Goal: Transaction & Acquisition: Purchase product/service

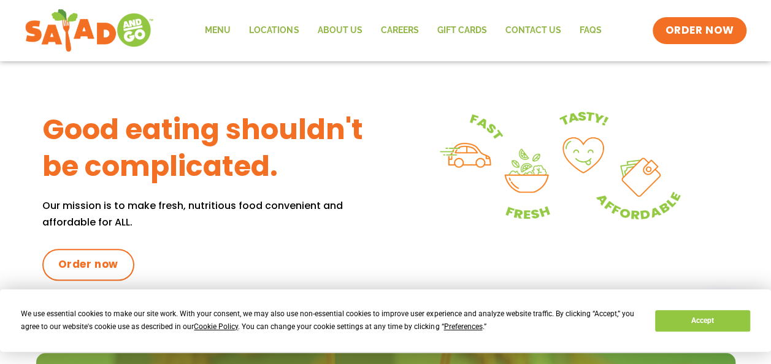
scroll to position [552, 0]
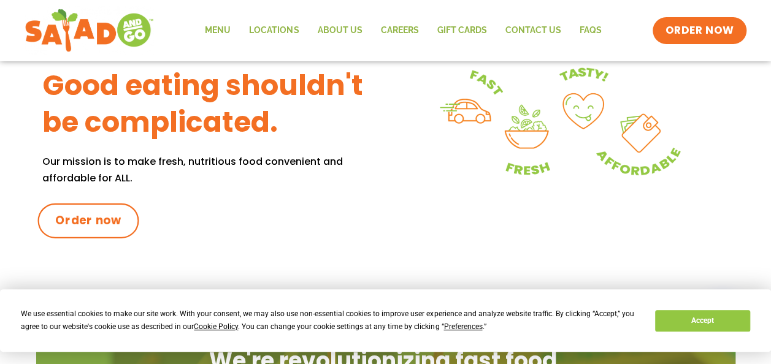
click at [88, 221] on span "Order now" at bounding box center [88, 221] width 66 height 16
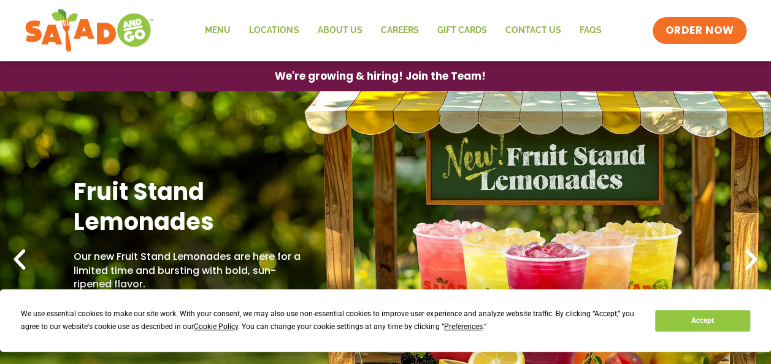
scroll to position [61, 0]
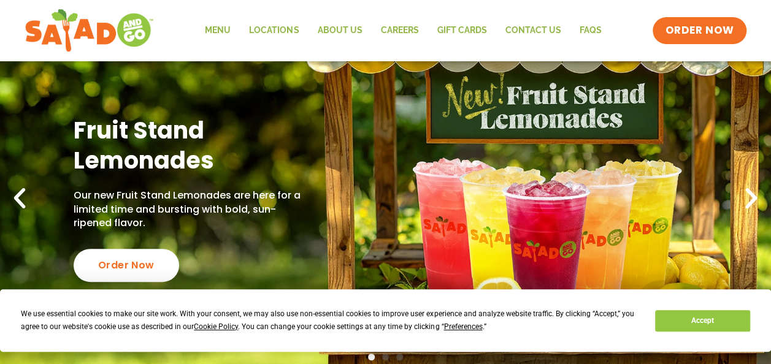
click at [20, 192] on icon "Previous slide" at bounding box center [19, 198] width 27 height 27
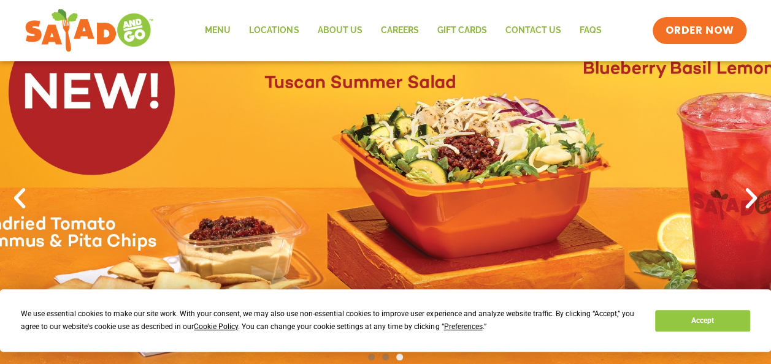
click at [17, 188] on icon "Previous slide" at bounding box center [19, 198] width 27 height 27
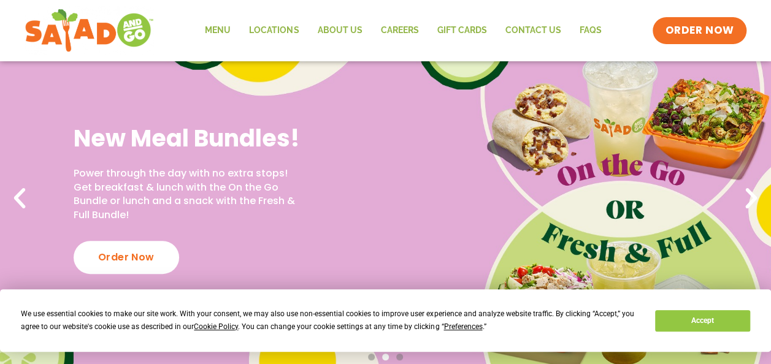
click at [11, 197] on icon "Previous slide" at bounding box center [19, 198] width 27 height 27
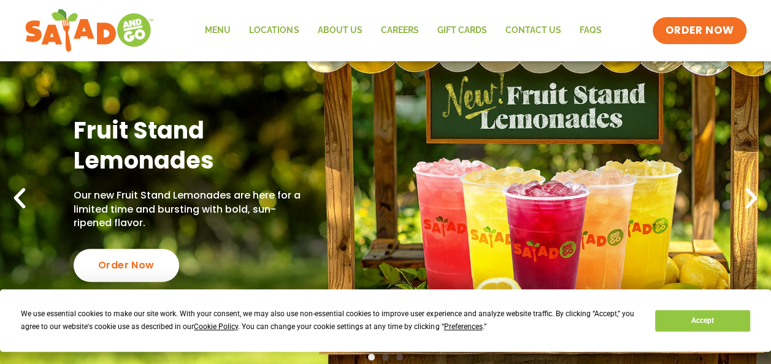
click at [13, 195] on icon "Previous slide" at bounding box center [19, 198] width 27 height 27
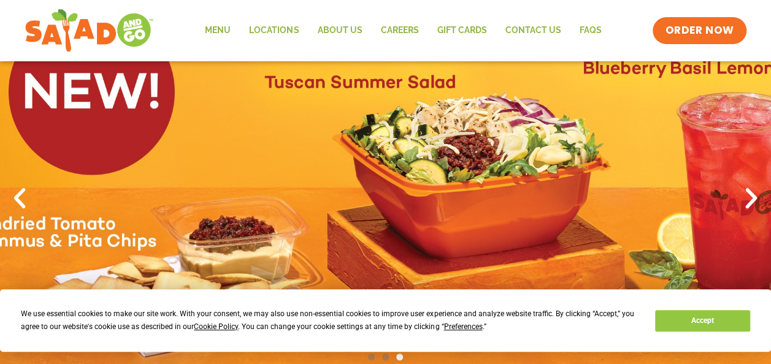
click at [12, 198] on icon "Previous slide" at bounding box center [19, 198] width 27 height 27
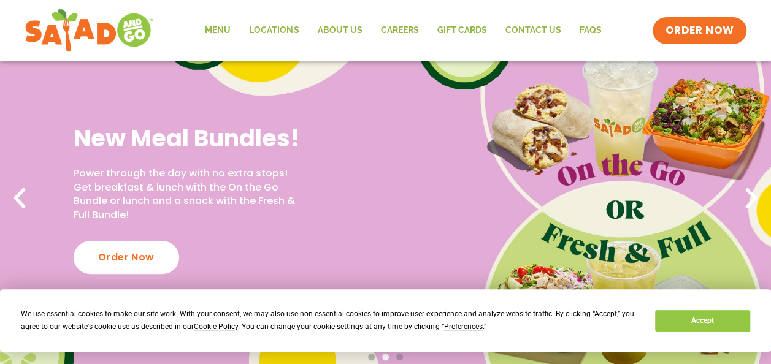
click at [25, 205] on icon "Previous slide" at bounding box center [19, 198] width 27 height 27
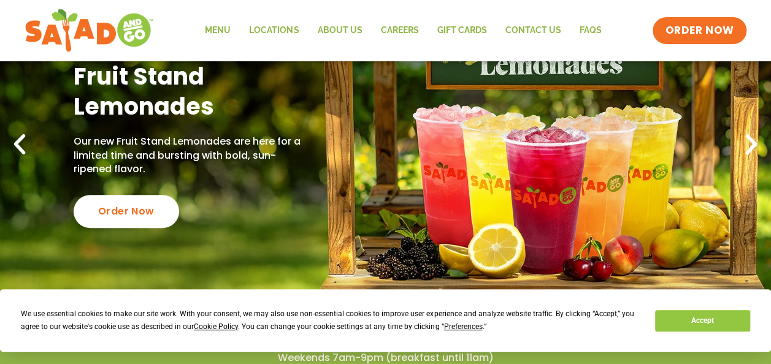
scroll to position [184, 0]
